Goal: Check status: Check status

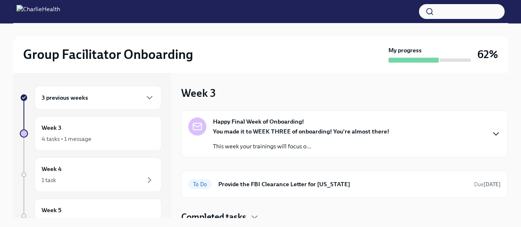
click at [491, 135] on icon "button" at bounding box center [496, 134] width 10 height 10
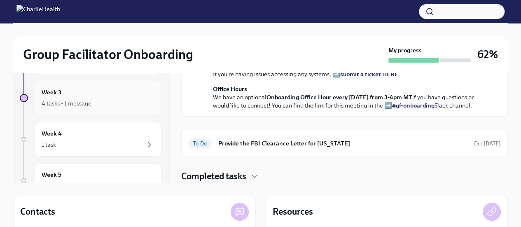
click at [118, 105] on div "4 tasks • 1 message" at bounding box center [98, 103] width 113 height 10
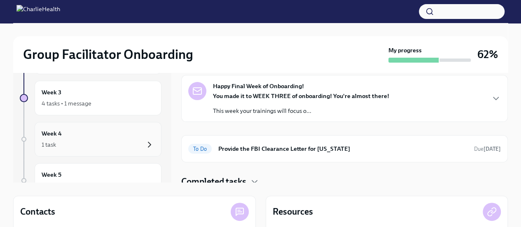
click at [145, 140] on icon "button" at bounding box center [150, 145] width 10 height 10
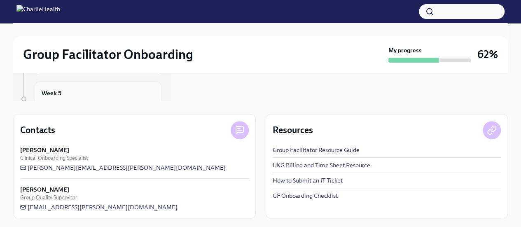
scroll to position [118, 0]
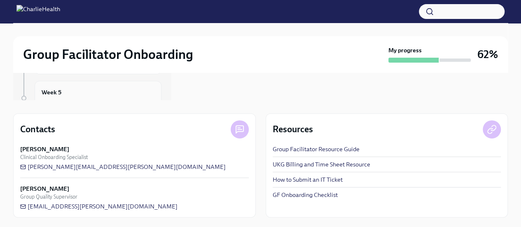
click at [143, 95] on div "Week 5 1 task" at bounding box center [98, 98] width 113 height 21
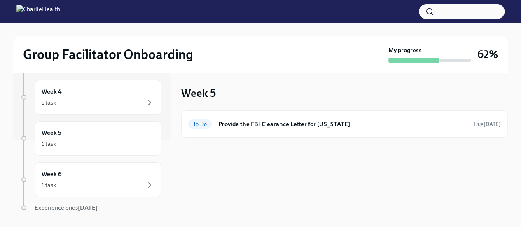
scroll to position [92, 0]
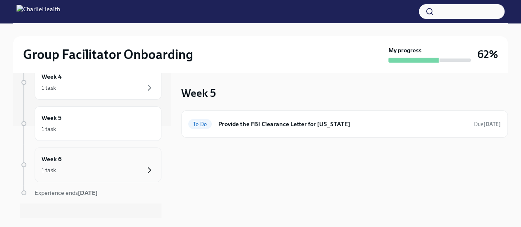
click at [145, 166] on icon "button" at bounding box center [150, 170] width 10 height 10
